Goal: Information Seeking & Learning: Check status

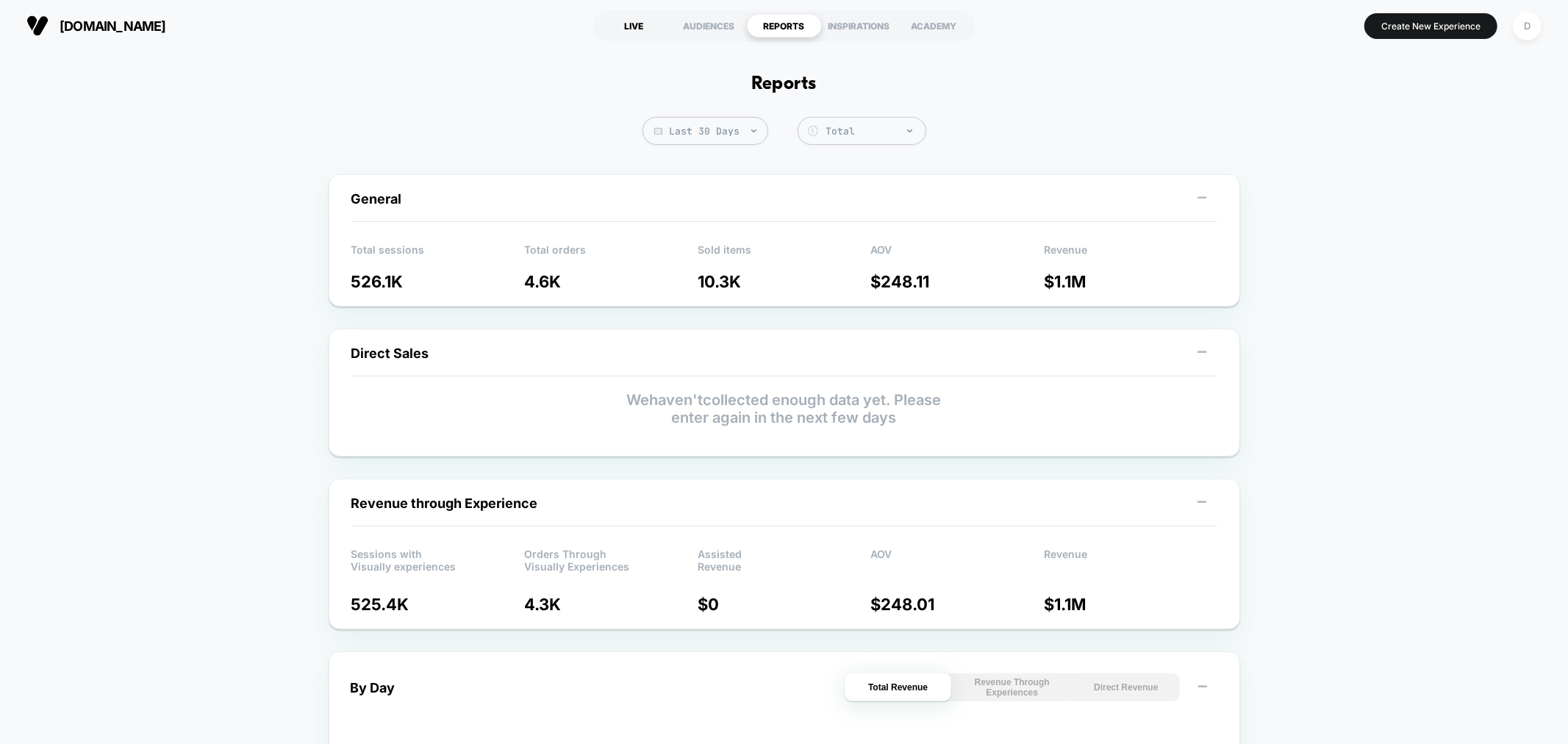
click at [626, 24] on div "LIVE" at bounding box center [634, 26] width 75 height 24
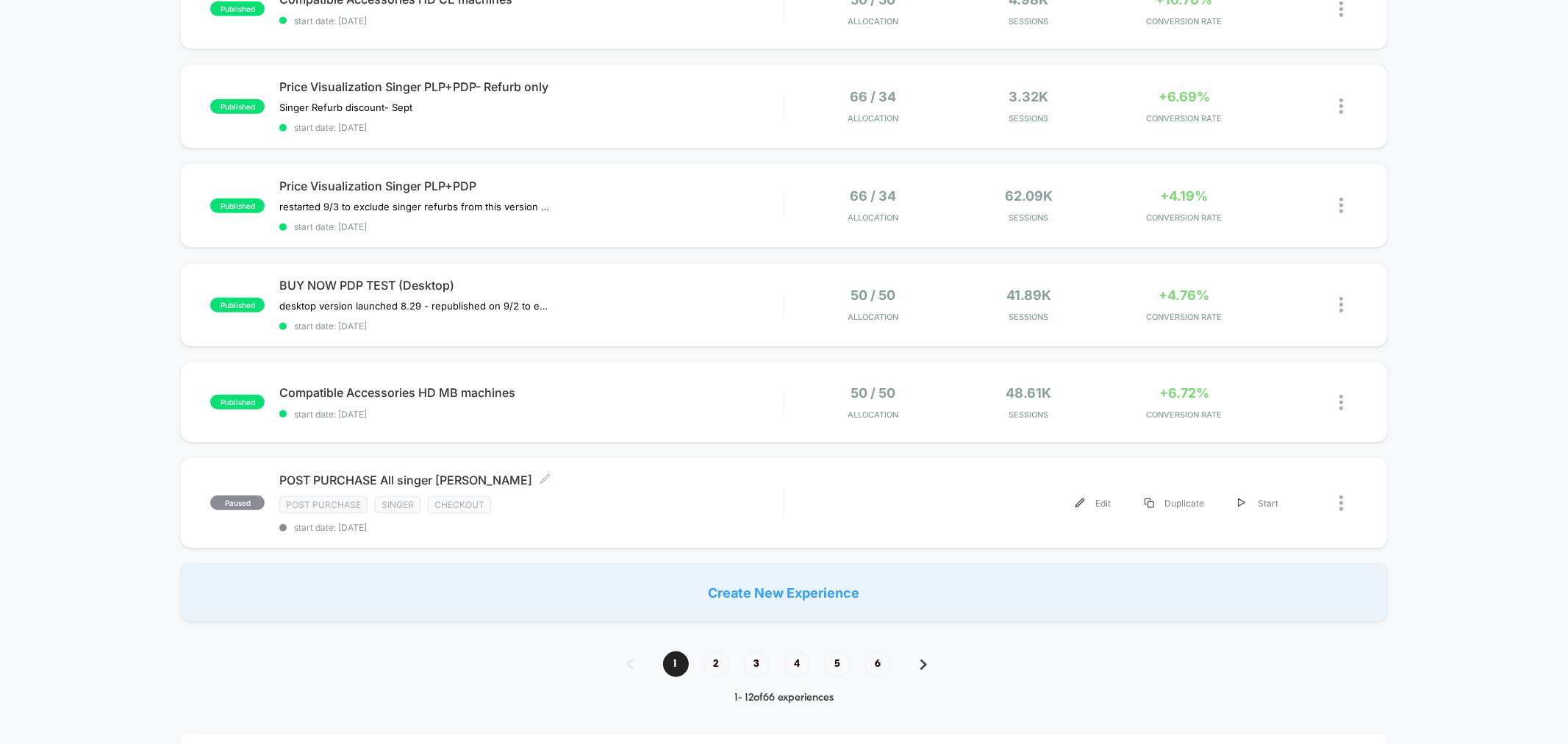
scroll to position [827, 0]
click at [518, 670] on div "**********" at bounding box center [784, 604] width 1568 height 2629
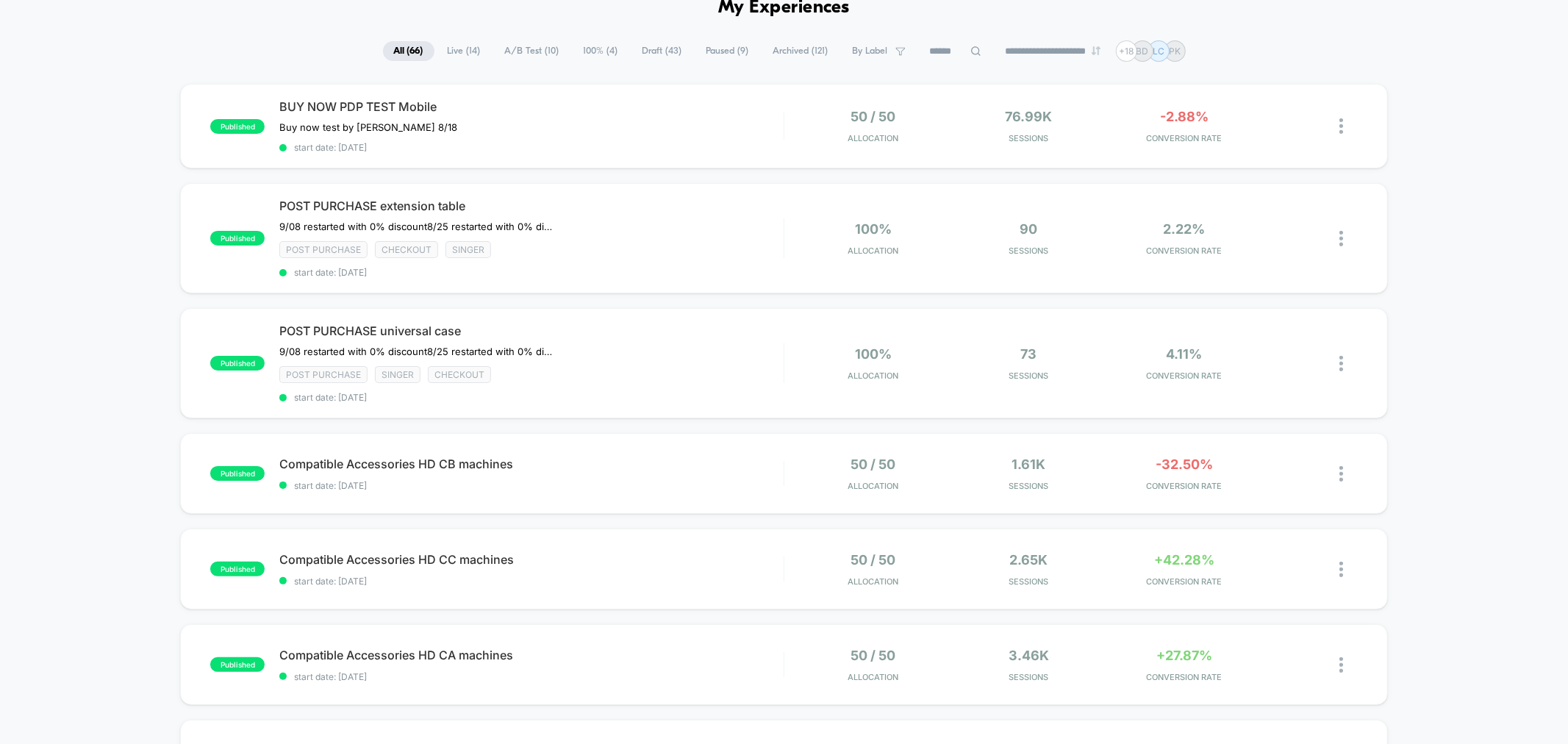
scroll to position [0, 0]
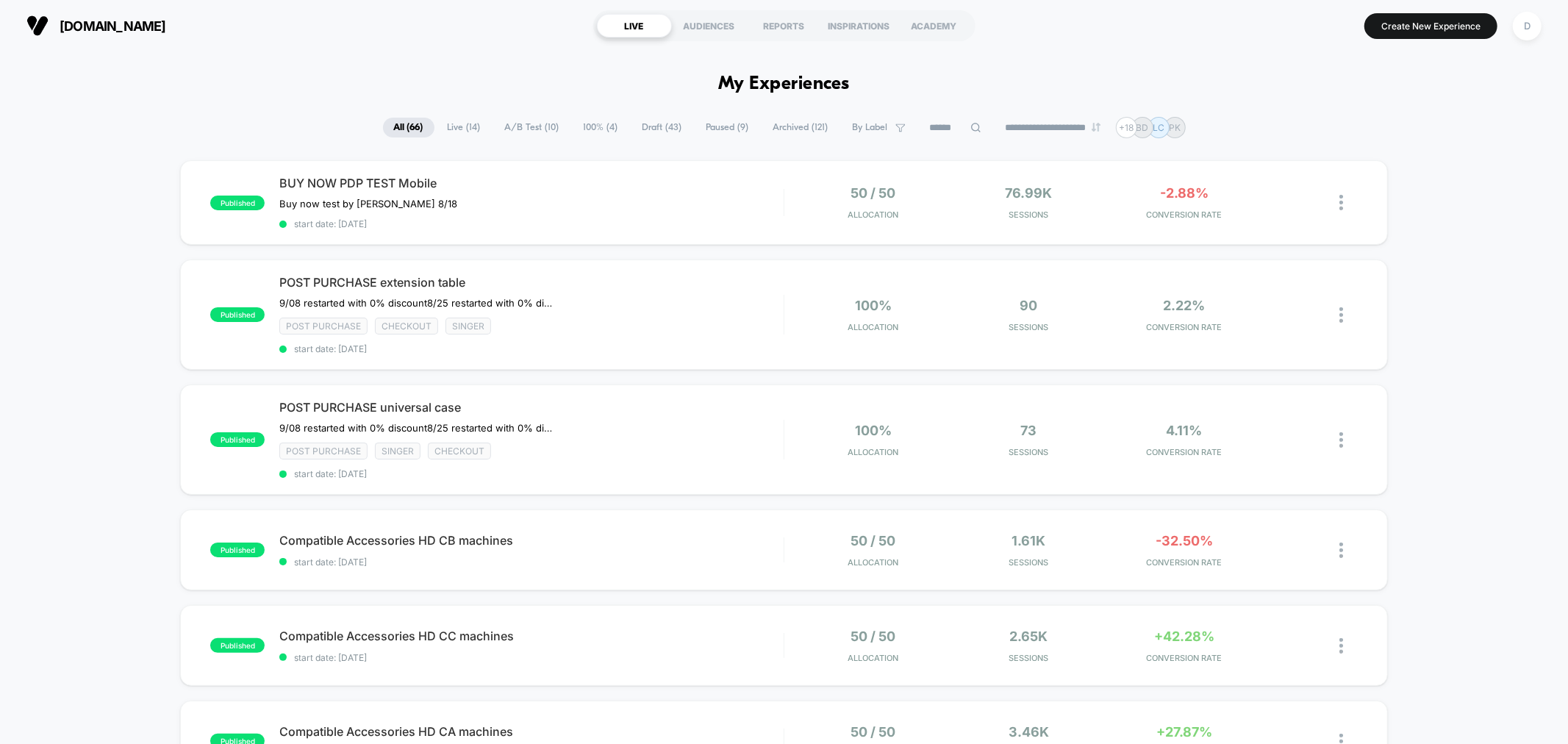
click at [468, 128] on span "Live ( 14 )" at bounding box center [464, 127] width 55 height 20
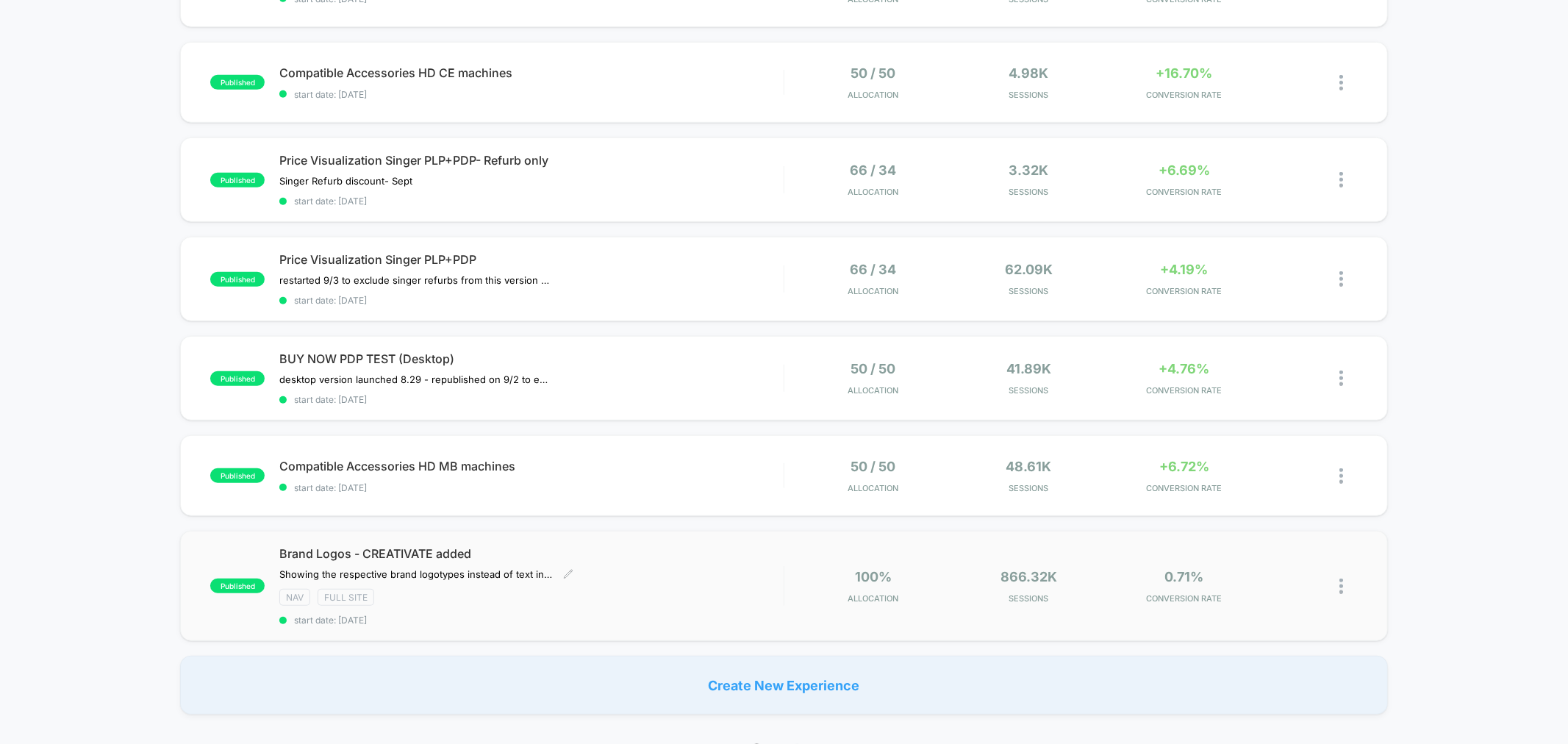
scroll to position [754, 0]
click at [76, 468] on div "published BUY NOW PDP TEST Mobile Buy now test by Grant 8/18 Click to edit expe…" at bounding box center [784, 61] width 1568 height 1309
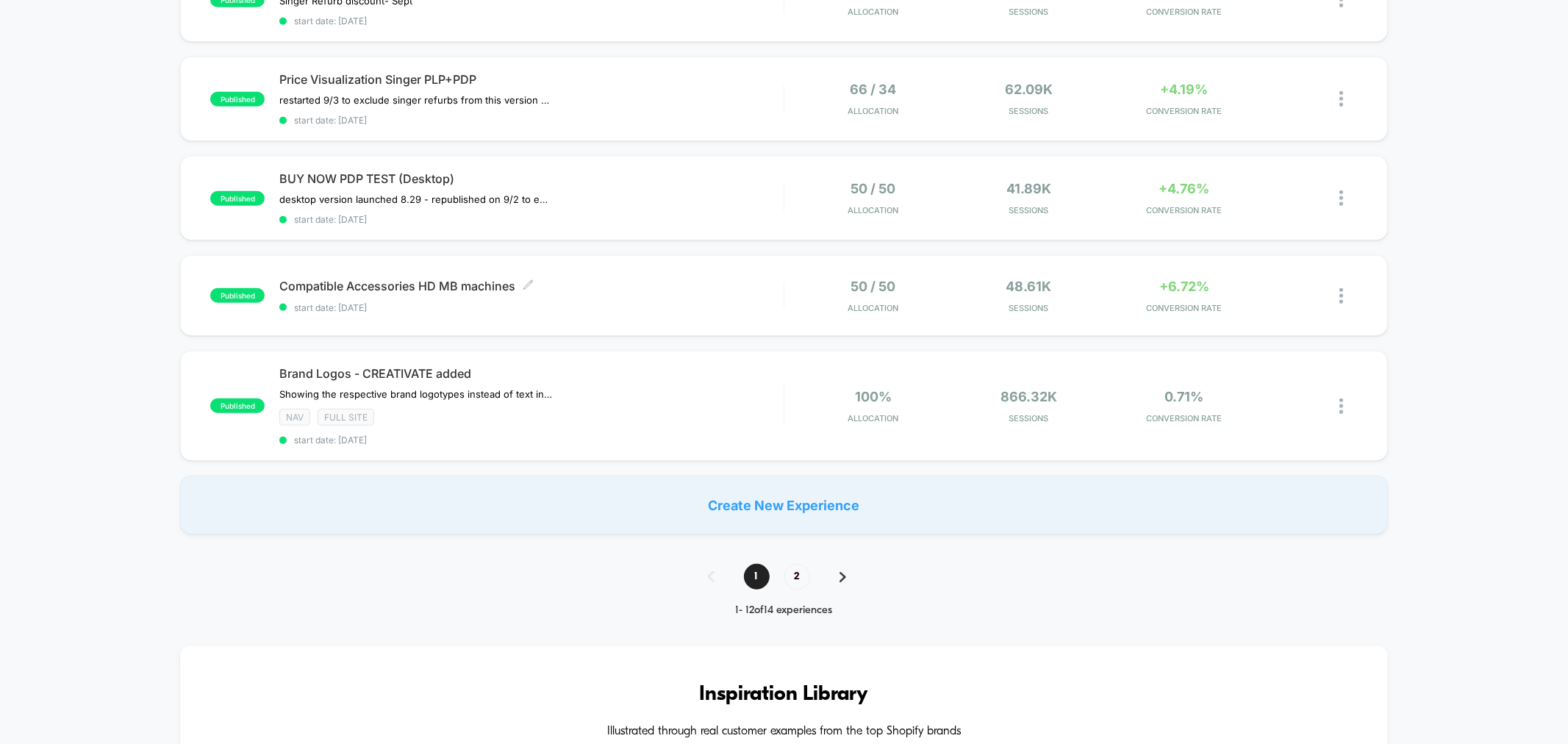
scroll to position [943, 0]
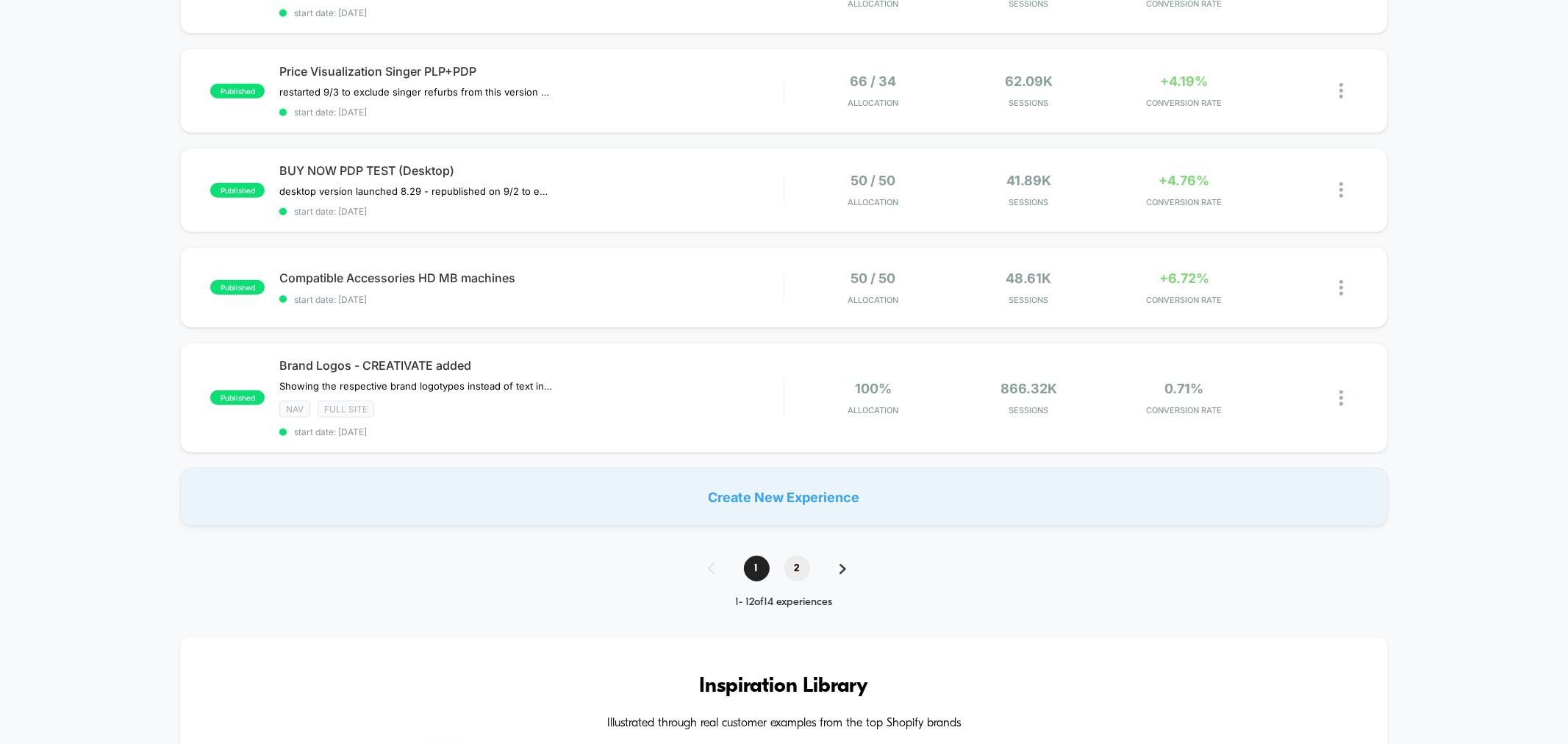
click at [794, 561] on span "2" at bounding box center [797, 569] width 26 height 26
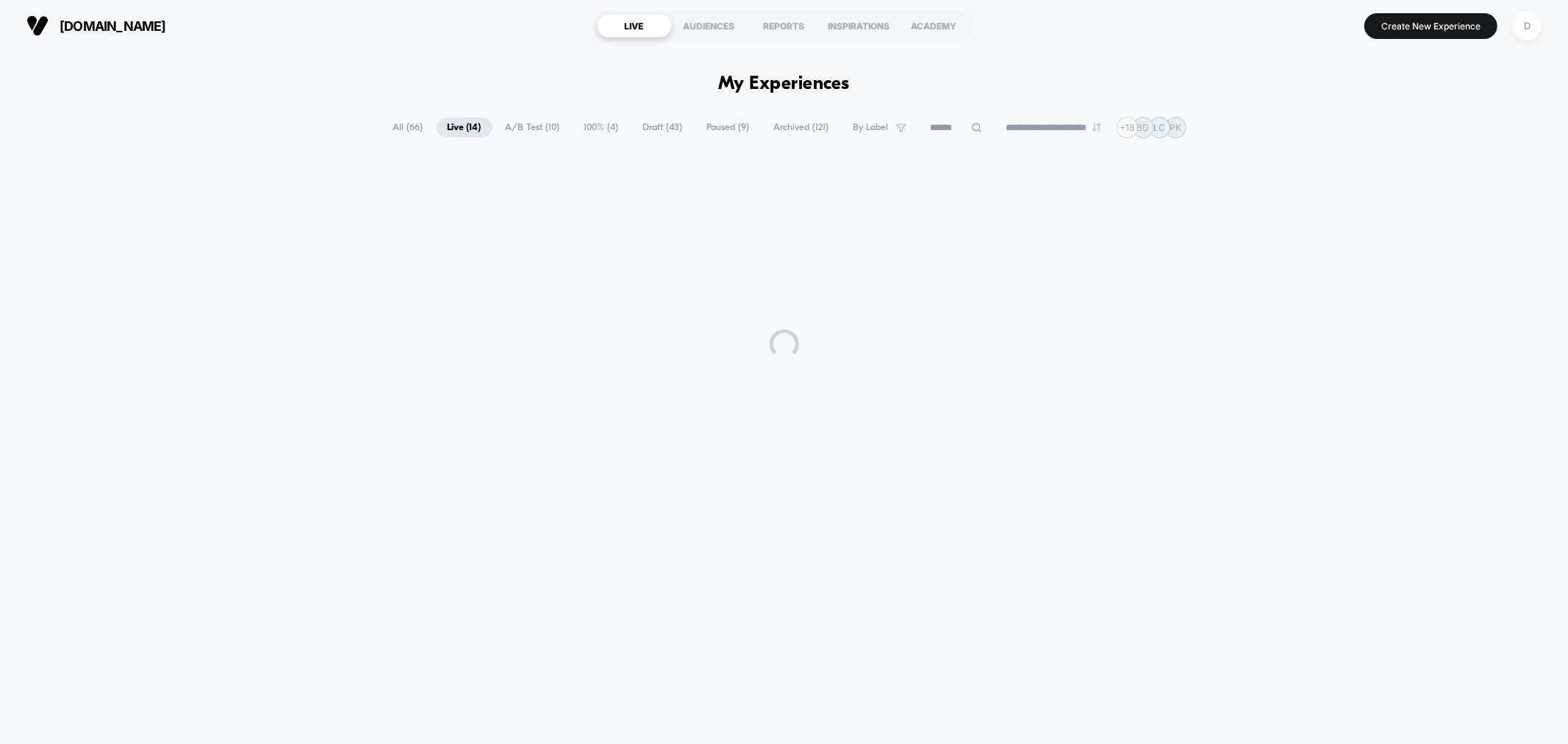
scroll to position [0, 0]
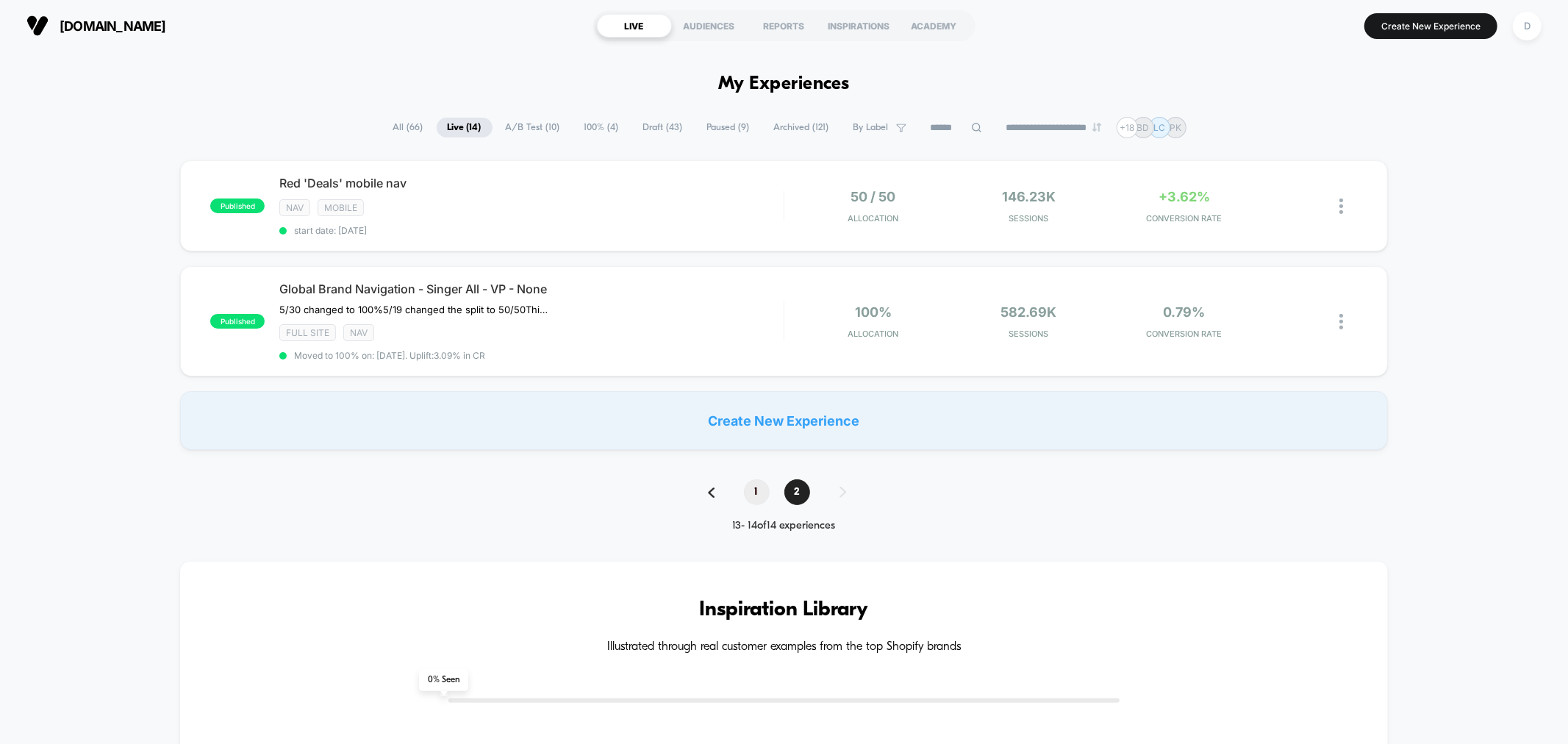
click at [755, 489] on span "1" at bounding box center [756, 492] width 26 height 26
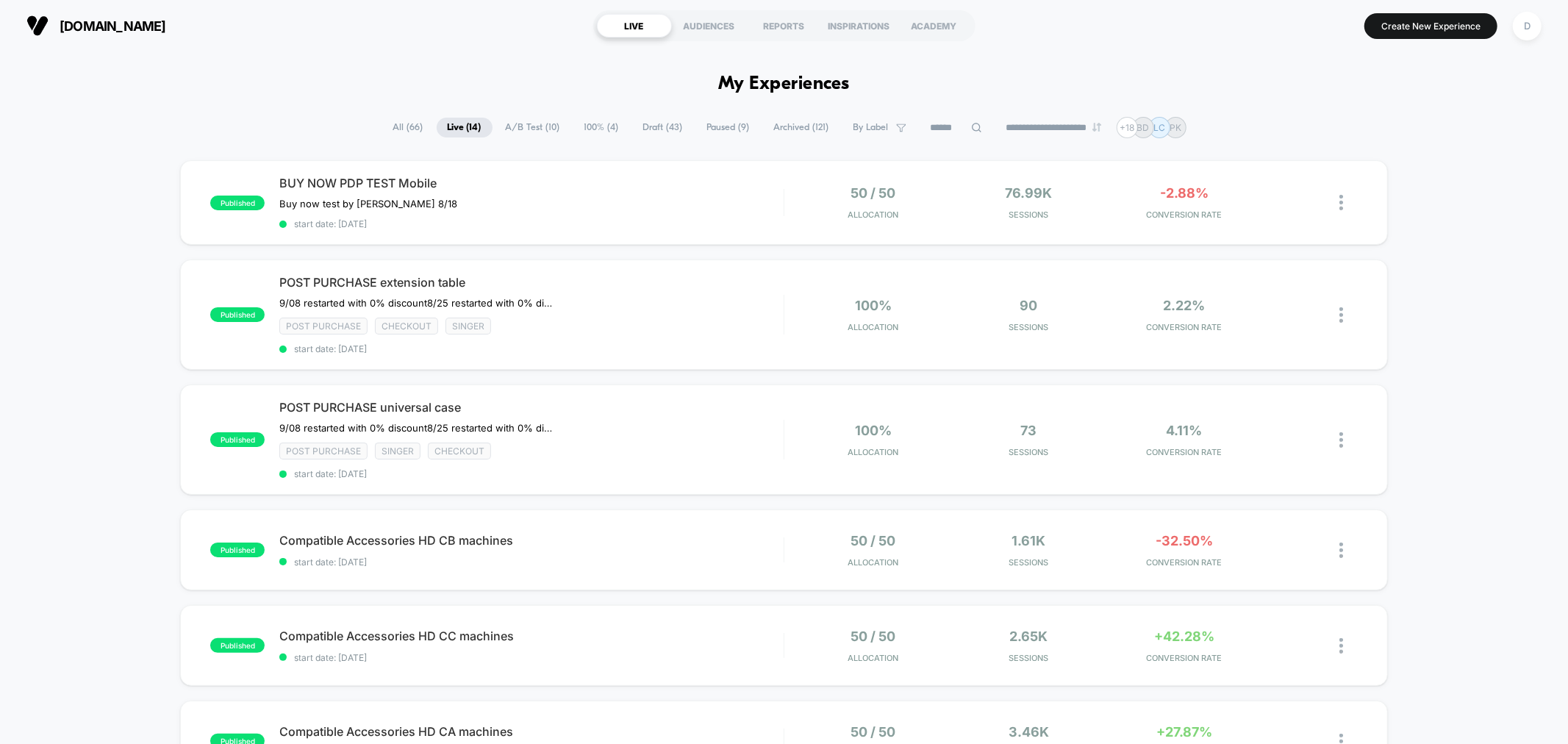
click at [407, 120] on span "All ( 66 )" at bounding box center [408, 127] width 52 height 20
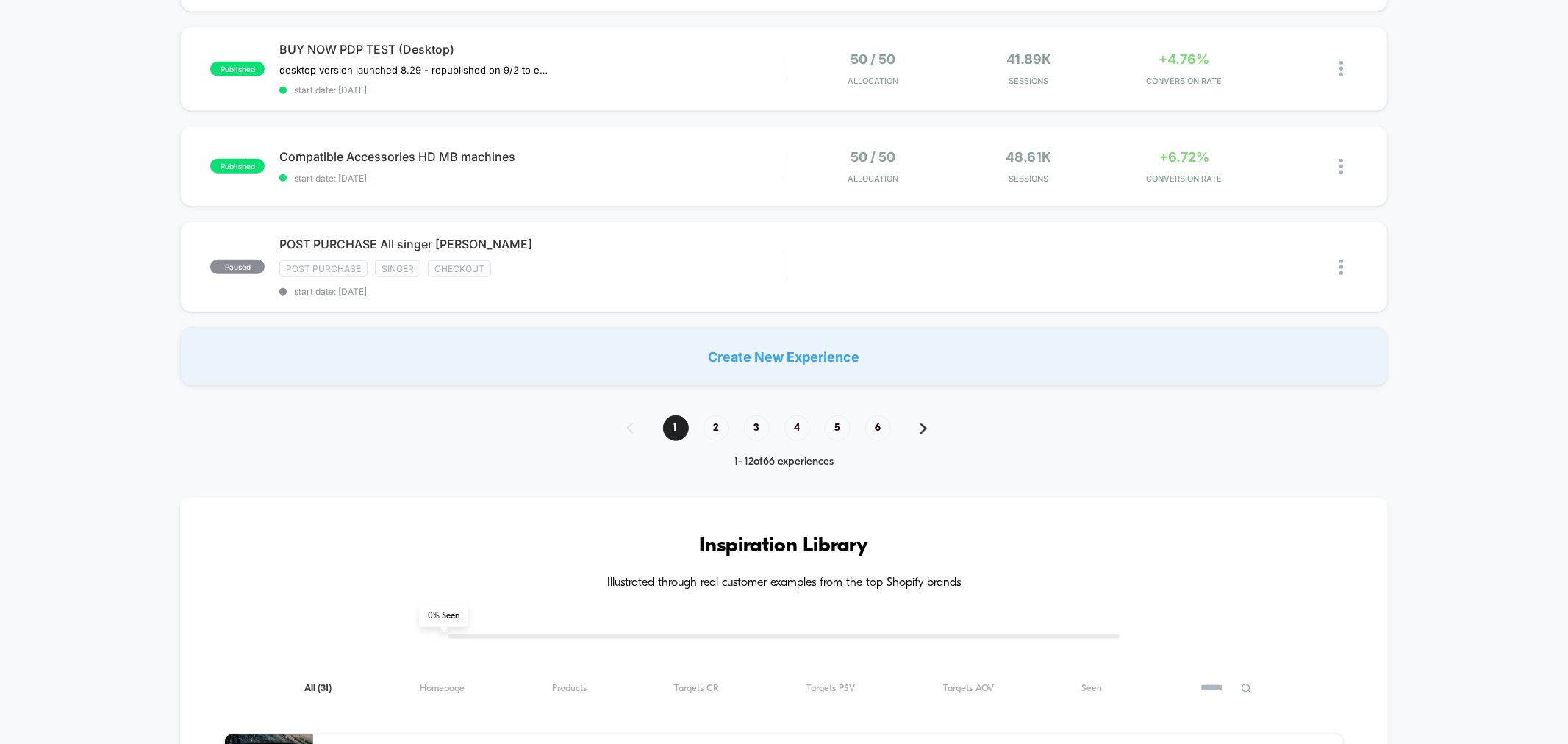
scroll to position [1056, 0]
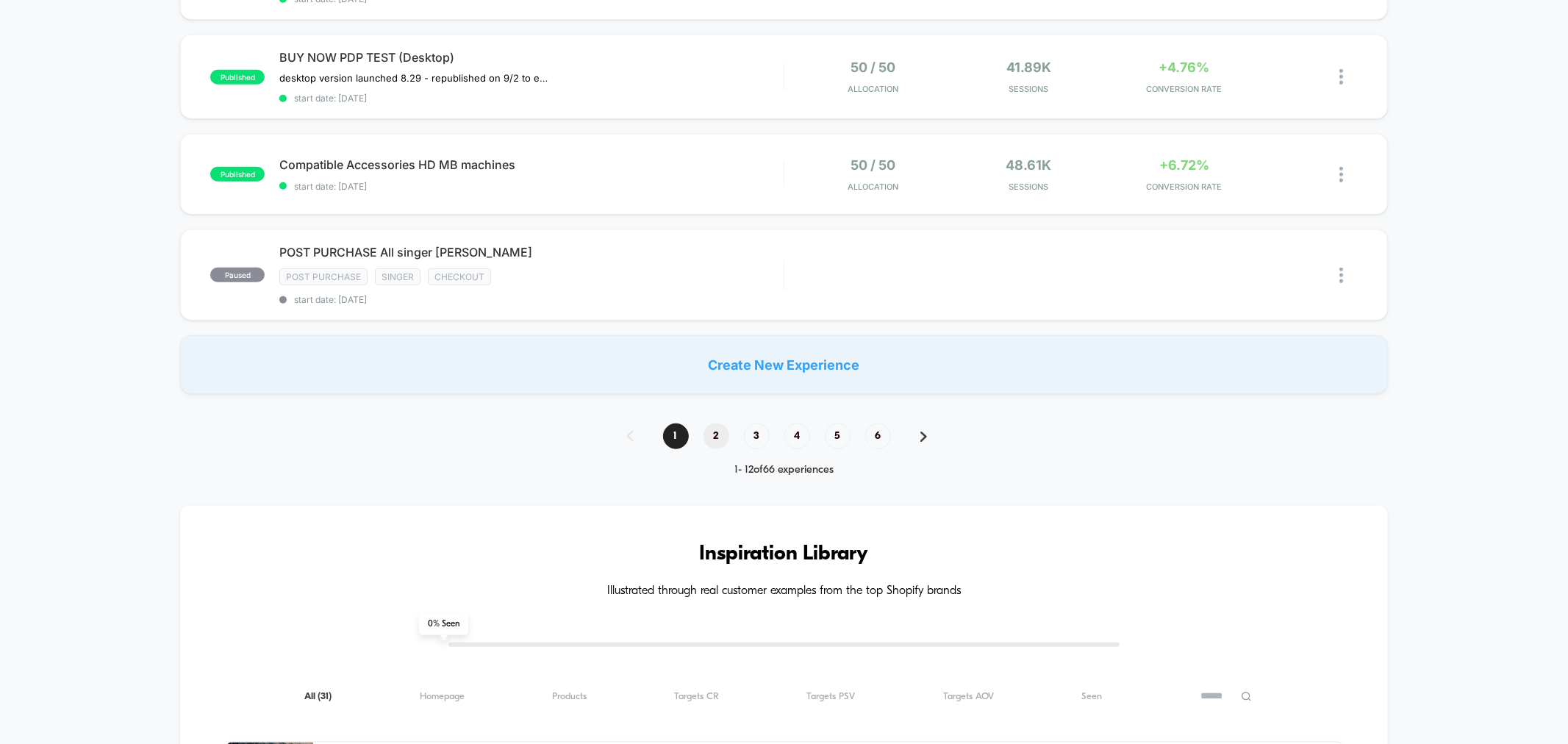
click at [725, 431] on span "2" at bounding box center [716, 437] width 26 height 26
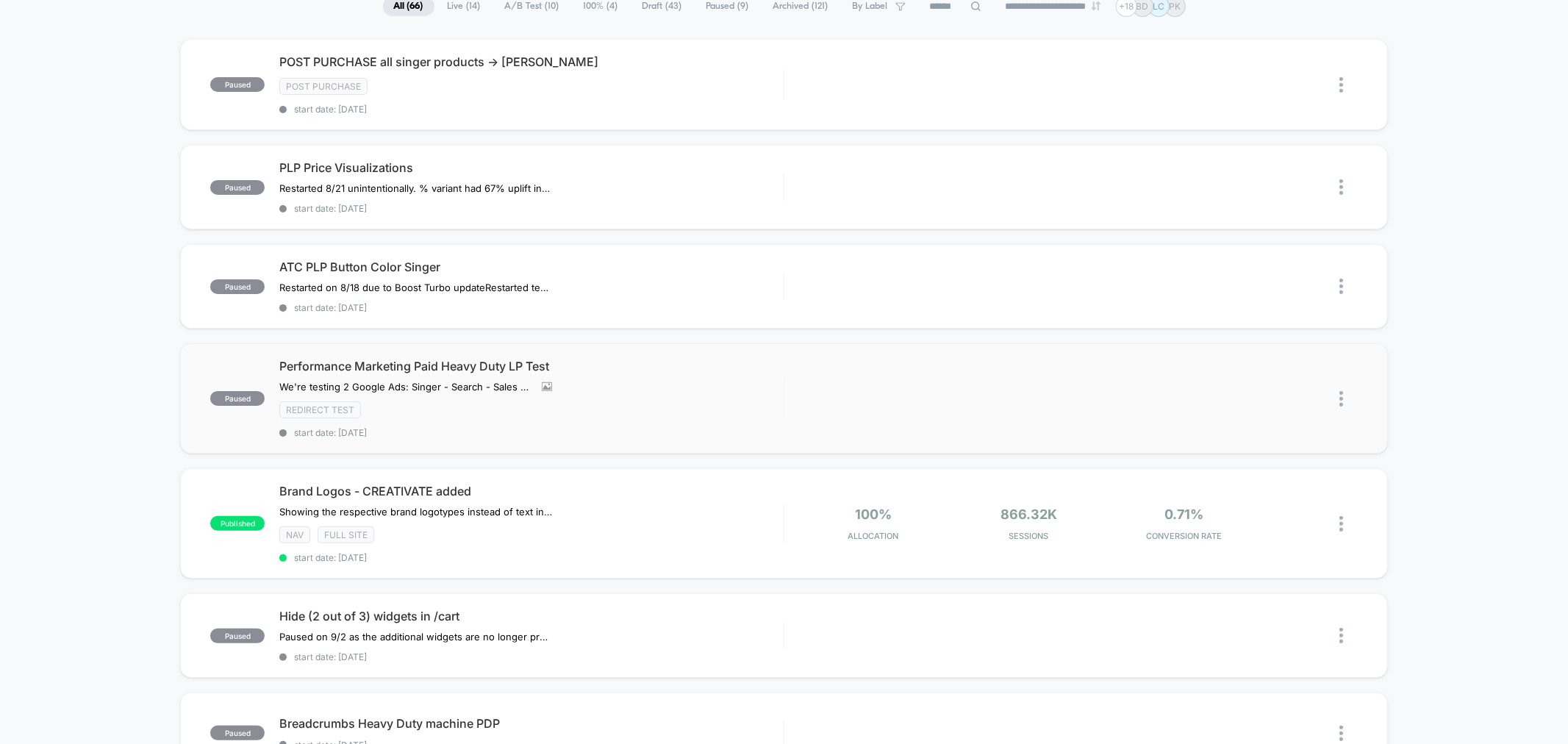
scroll to position [0, 0]
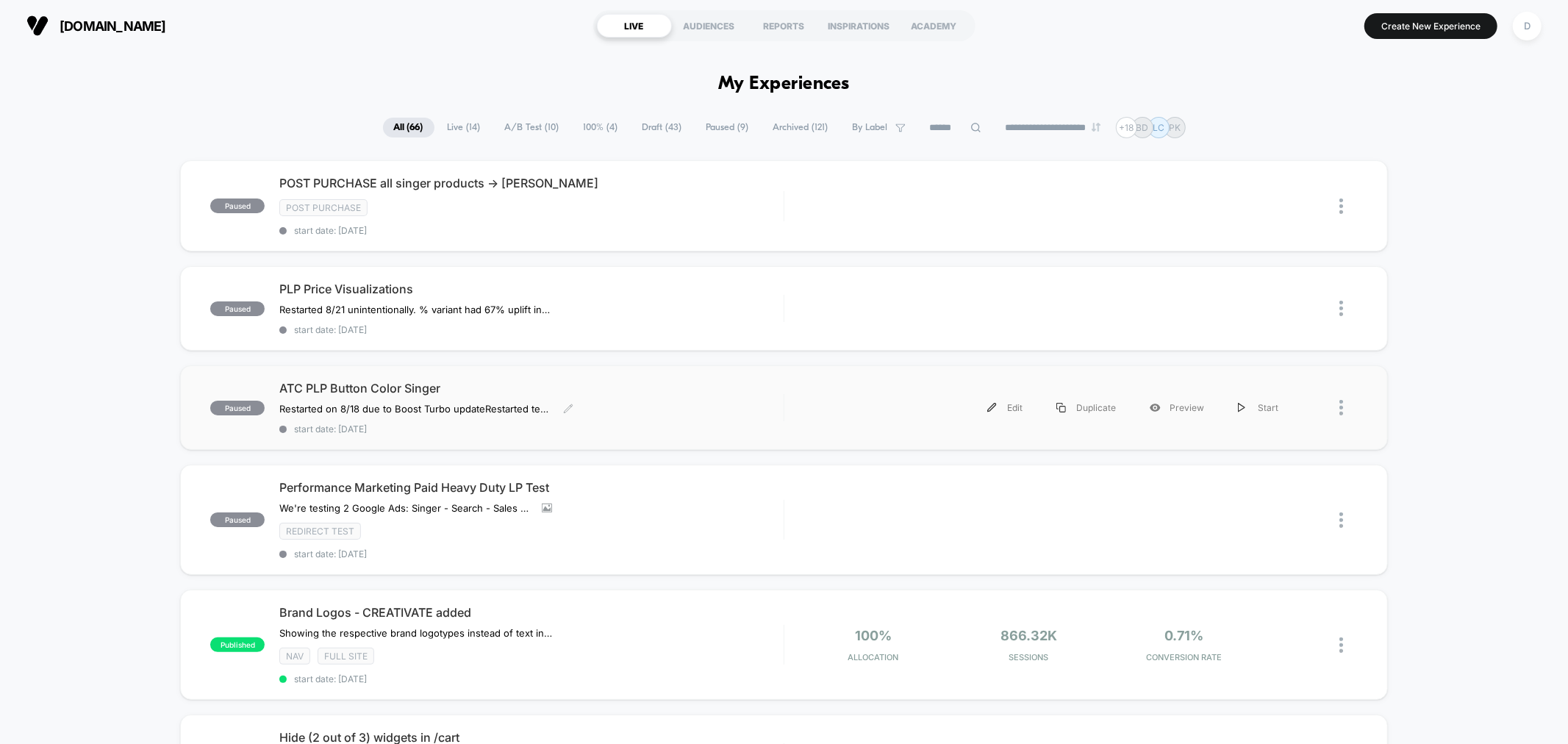
click at [676, 427] on span "start date: [DATE]" at bounding box center [531, 429] width 504 height 11
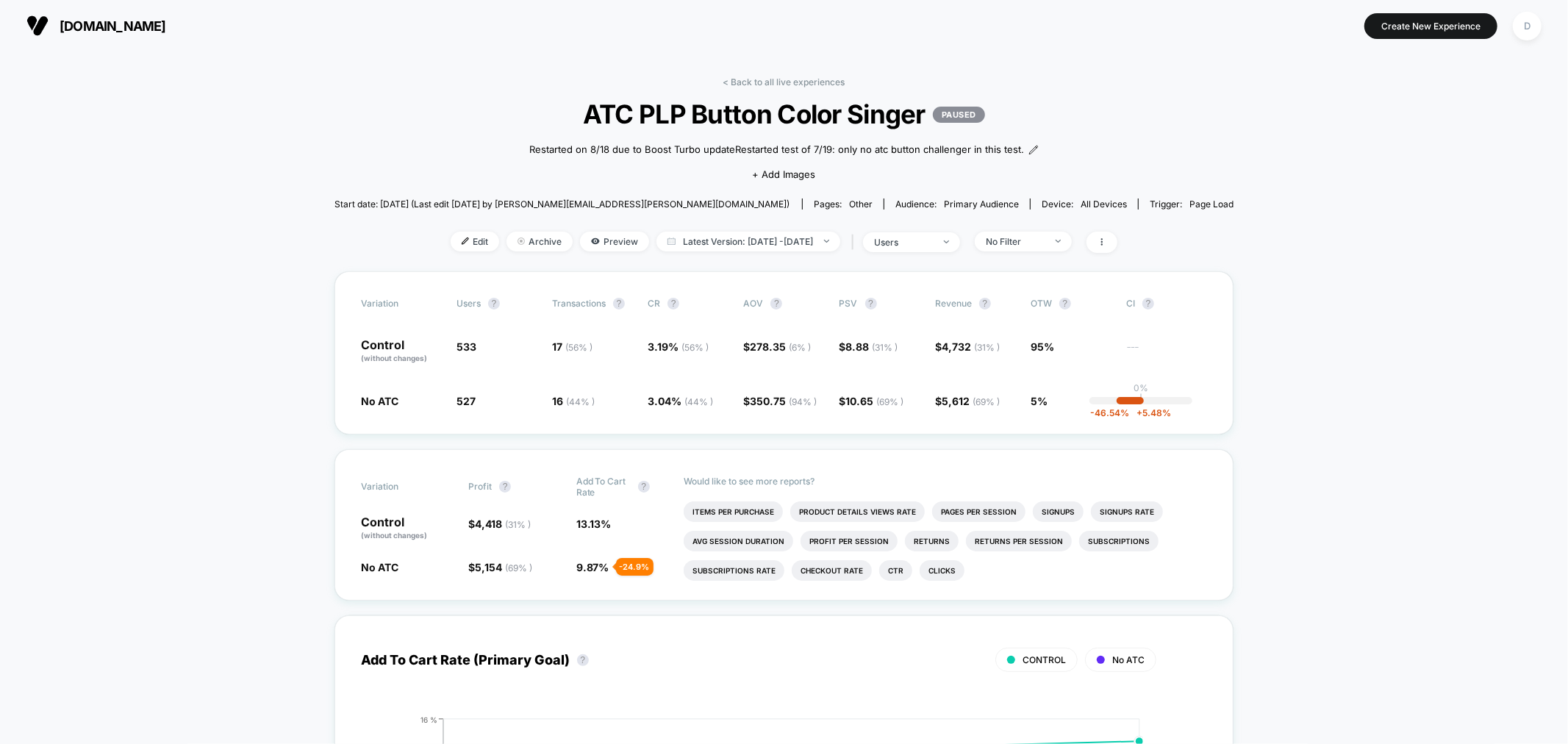
click at [787, 84] on link "< Back to all live experiences" at bounding box center [784, 82] width 122 height 11
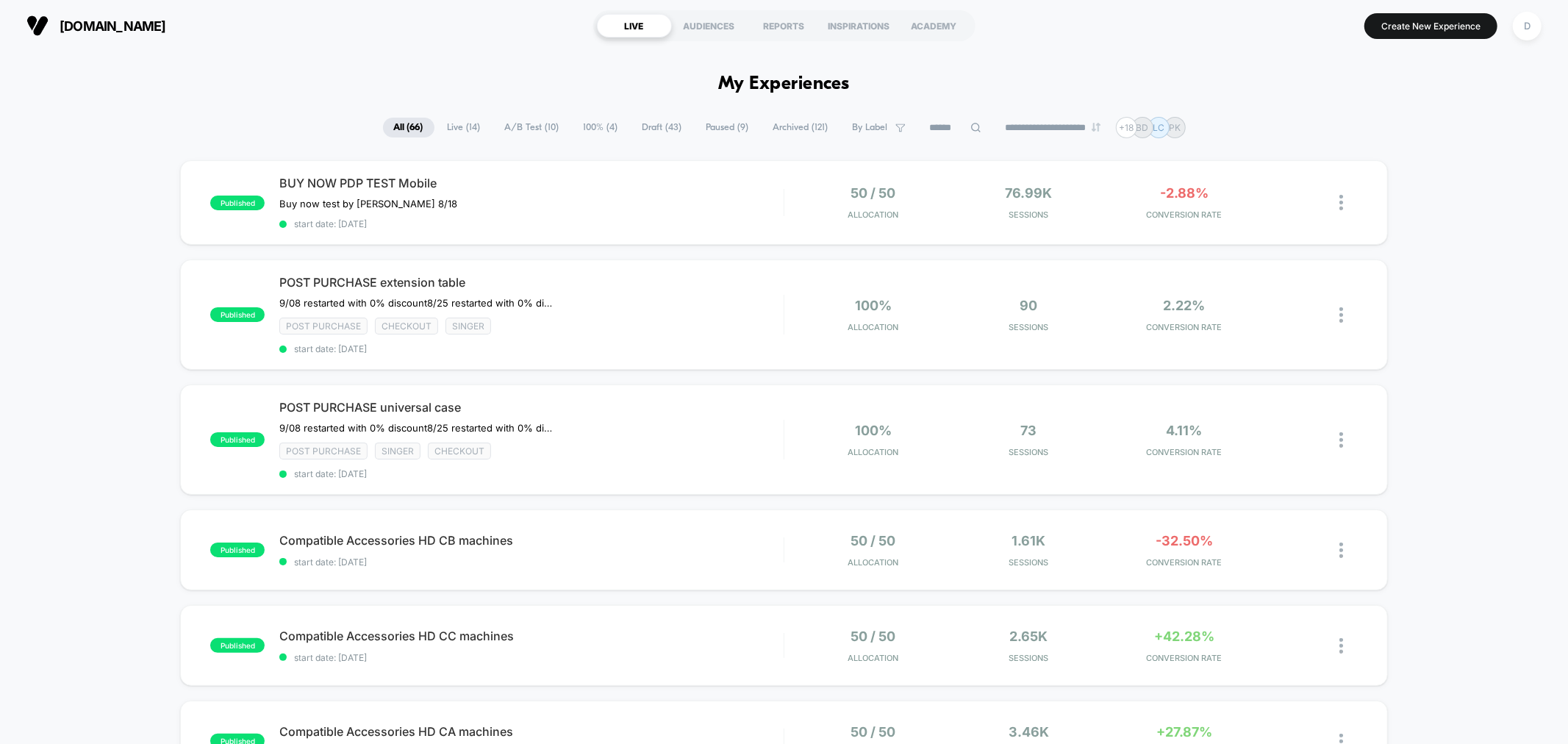
click at [936, 126] on input at bounding box center [955, 128] width 73 height 18
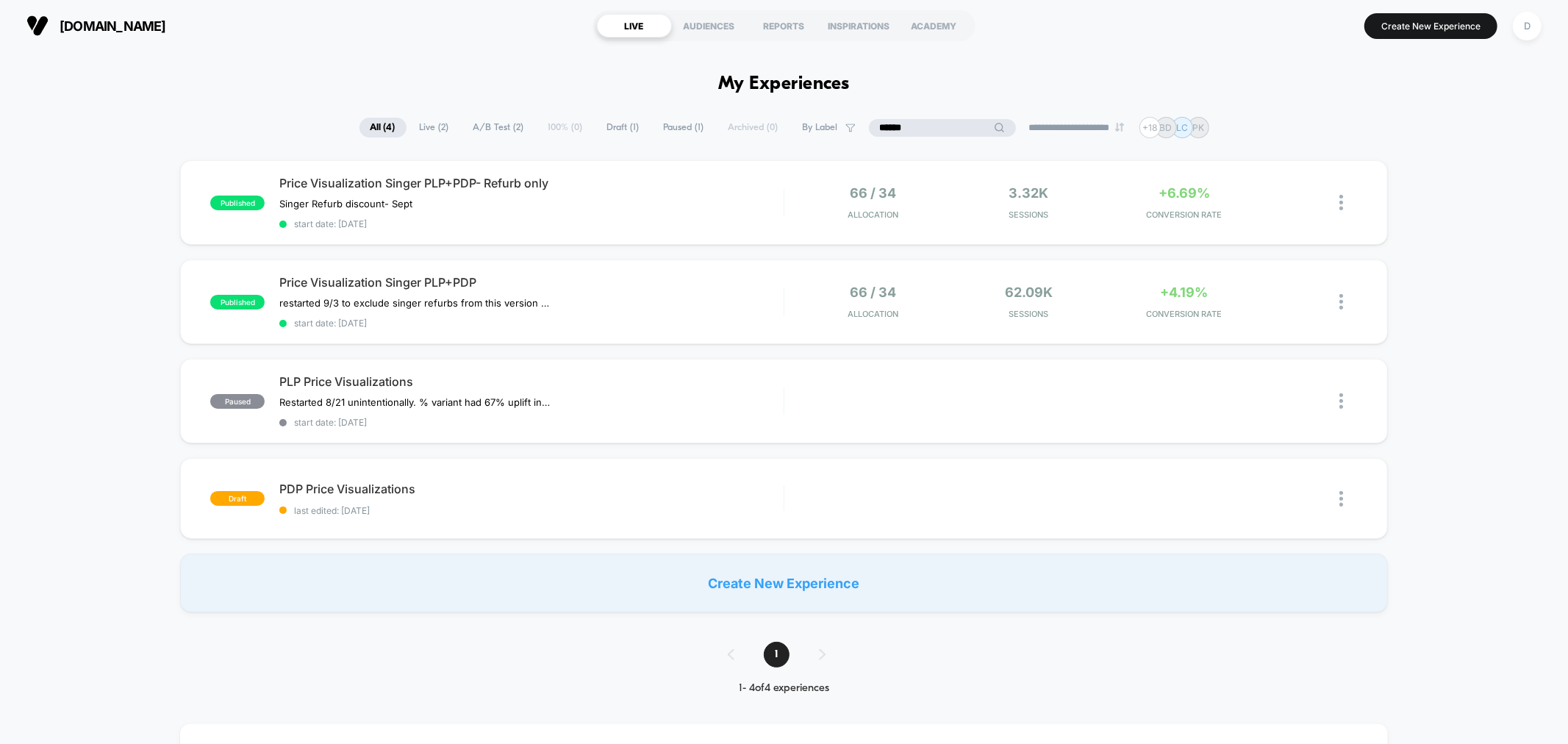
type input "*****"
drag, startPoint x: 929, startPoint y: 128, endPoint x: 769, endPoint y: 100, distance: 162.4
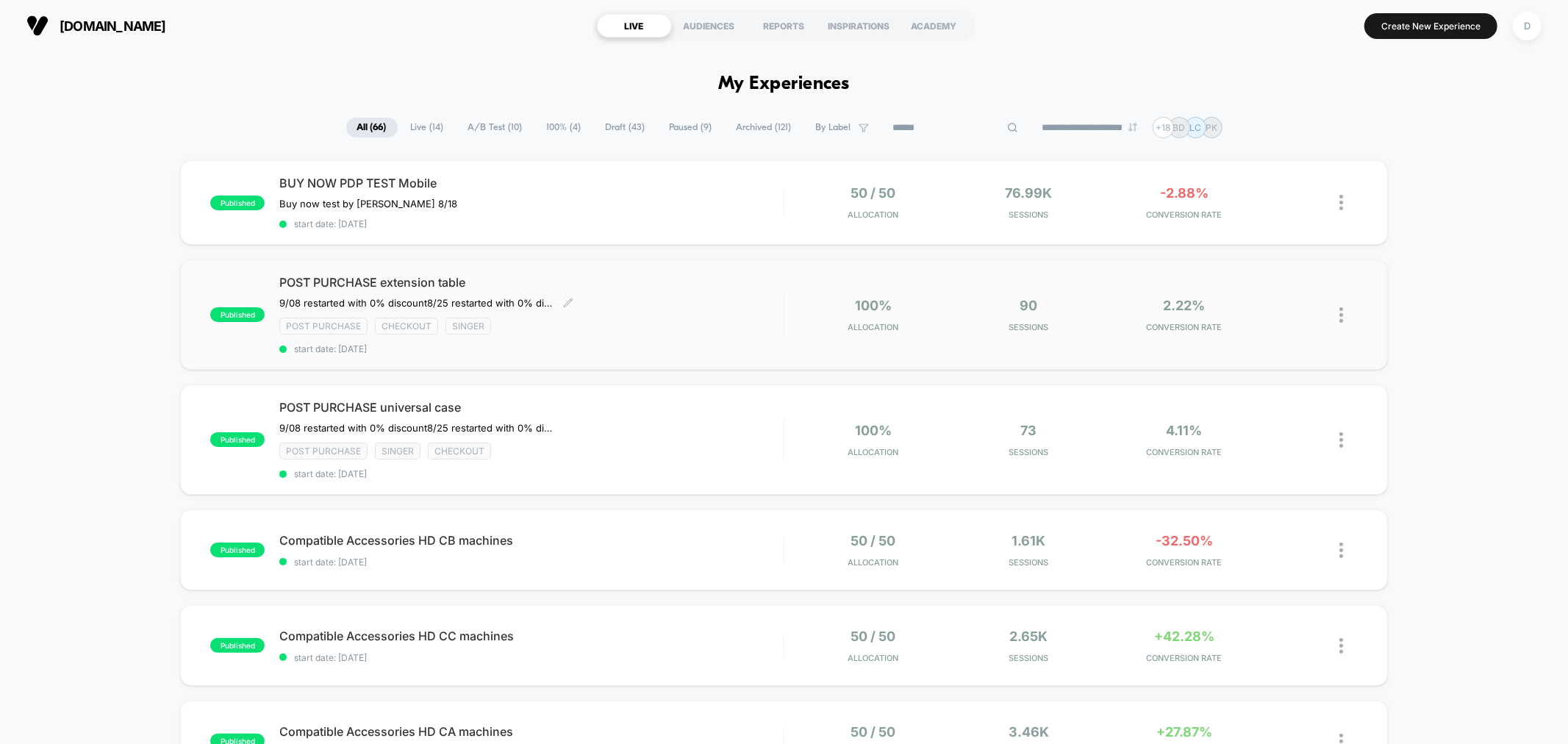
click at [479, 340] on div "POST PURCHASE extension table 9/08 restarted with 0% discount ﻿8/25 restarted w…" at bounding box center [531, 314] width 504 height 79
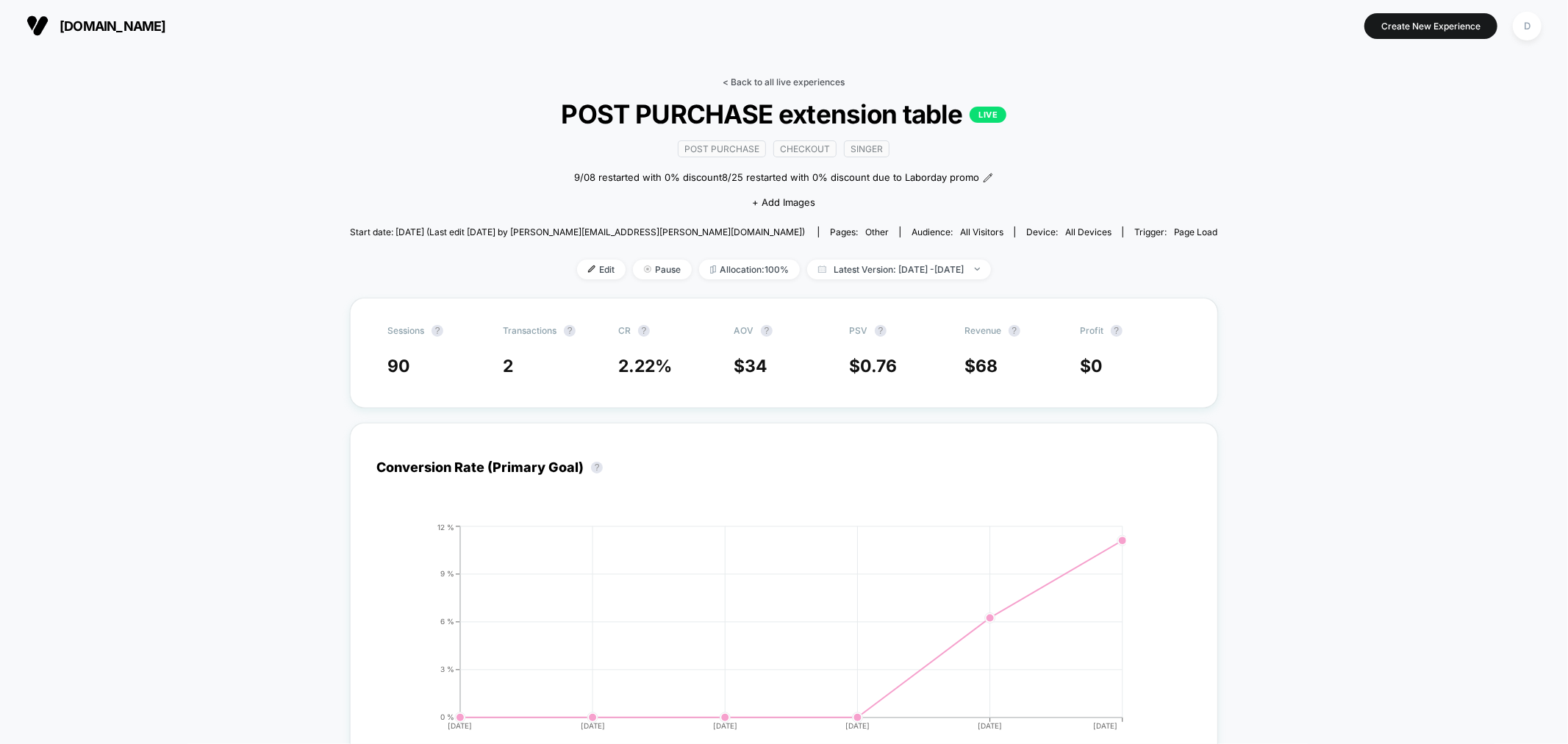
click at [780, 79] on link "< Back to all live experiences" at bounding box center [784, 82] width 122 height 11
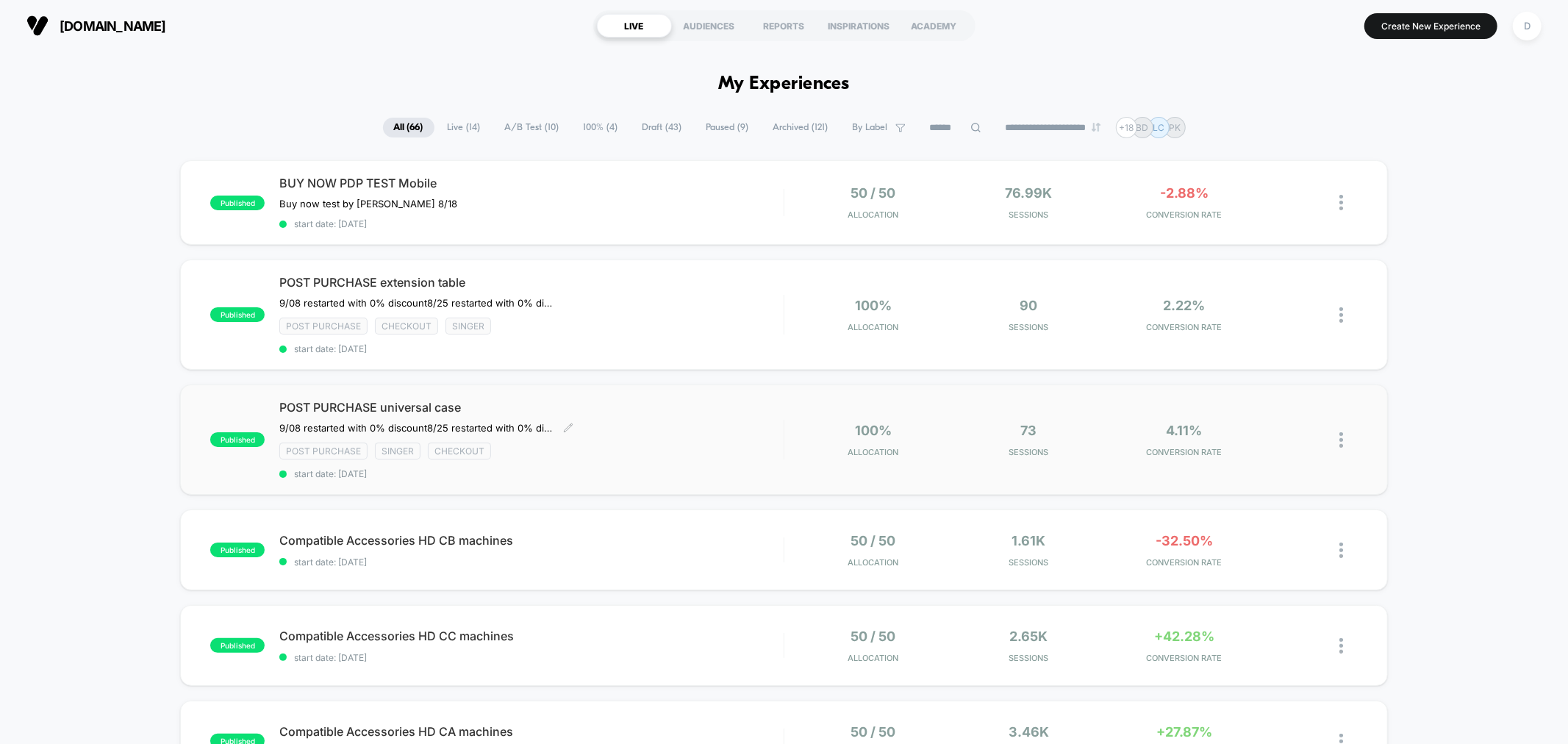
click at [707, 429] on div "POST PURCHASE universal case 9/08 restarted with 0% discount 8/25 restarted wit…" at bounding box center [531, 440] width 504 height 79
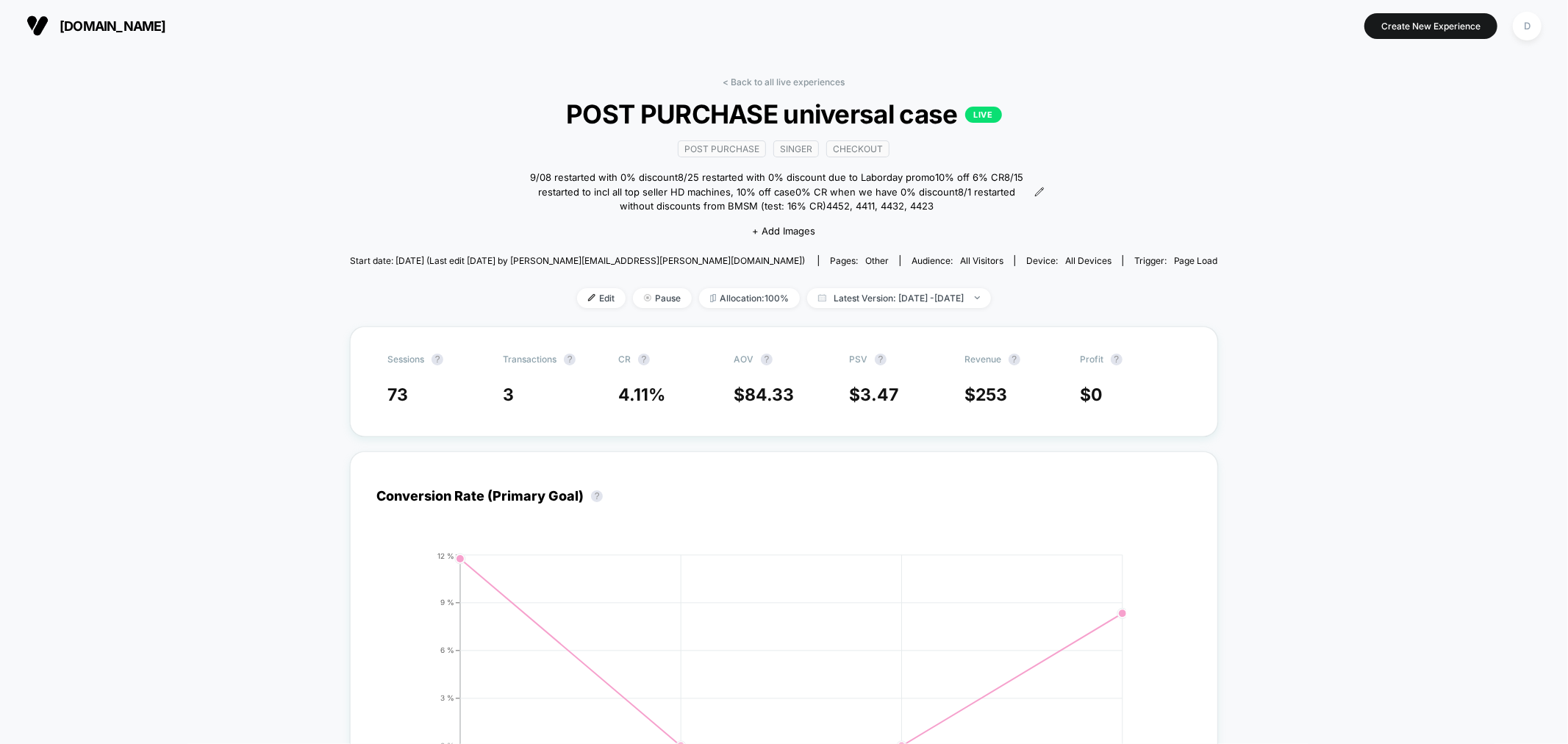
click at [781, 77] on link "< Back to all live experiences" at bounding box center [784, 82] width 122 height 11
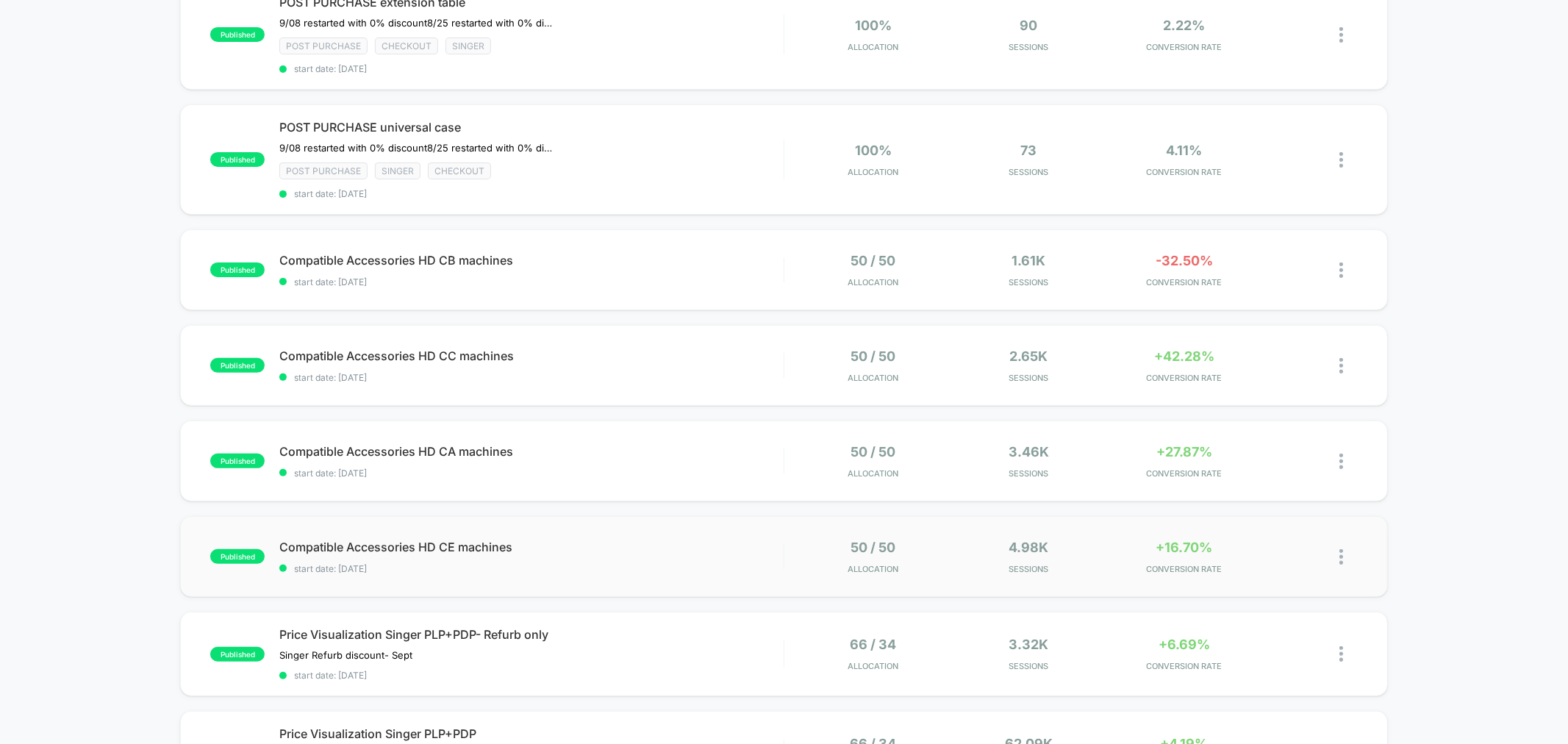
scroll to position [280, 0]
